Goal: Transaction & Acquisition: Obtain resource

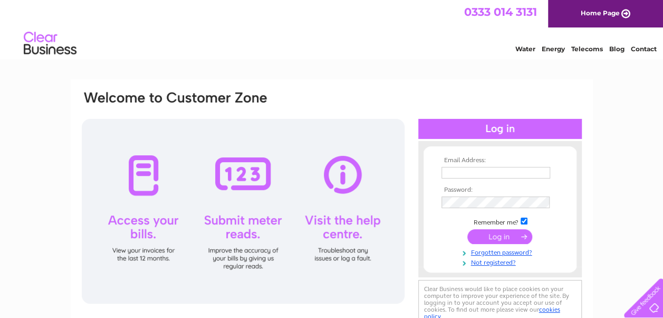
type input "shirley@lerwick-autobody.co.uk"
click at [487, 232] on input "submit" at bounding box center [500, 236] width 65 height 15
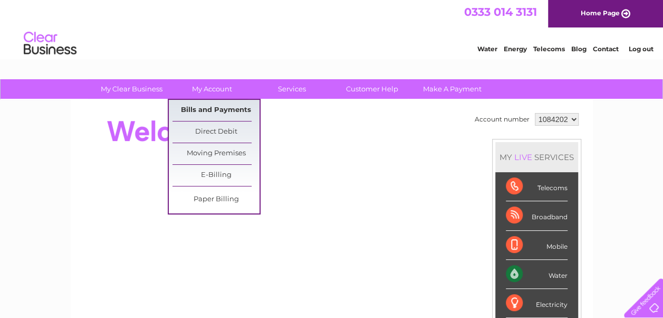
click at [211, 114] on link "Bills and Payments" at bounding box center [216, 110] width 87 height 21
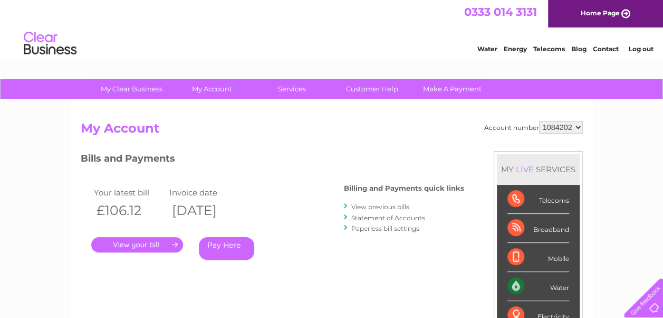
click at [132, 248] on link "." at bounding box center [137, 244] width 92 height 15
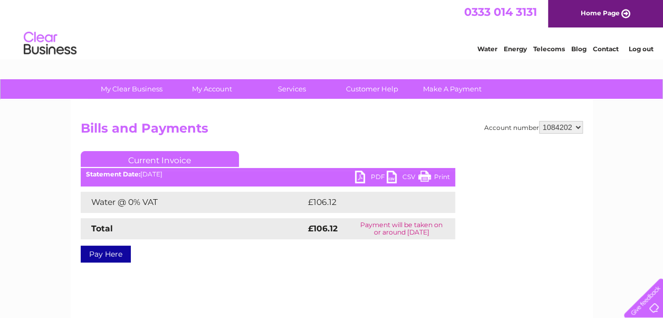
click at [367, 178] on link "PDF" at bounding box center [371, 177] width 32 height 15
